Goal: Transaction & Acquisition: Subscribe to service/newsletter

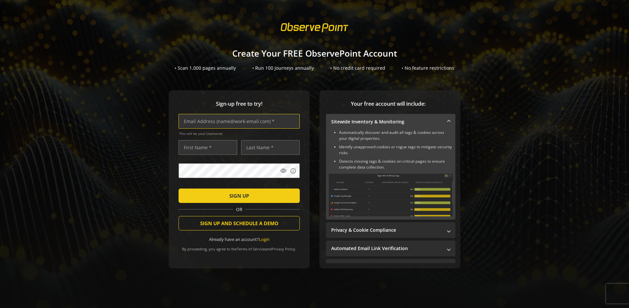
click at [237, 121] on input "text" at bounding box center [238, 121] width 121 height 15
type input "[EMAIL_ADDRESS][DOMAIN_NAME]"
click at [206, 147] on input "text" at bounding box center [207, 147] width 59 height 15
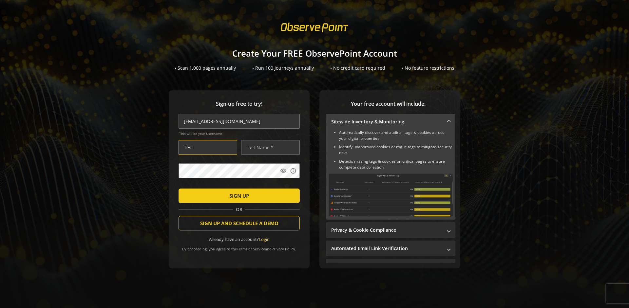
type input "Test"
click at [268, 147] on input "text" at bounding box center [270, 147] width 59 height 15
type input "Test"
click at [237, 195] on span "SIGN UP" at bounding box center [239, 196] width 20 height 12
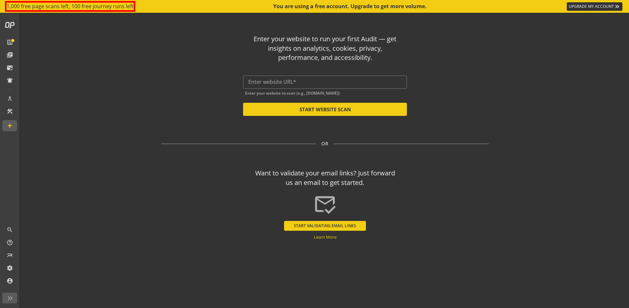
click at [325, 226] on button "START VALIDATING EMAIL LINKS" at bounding box center [325, 226] width 82 height 10
